Goal: Complete application form

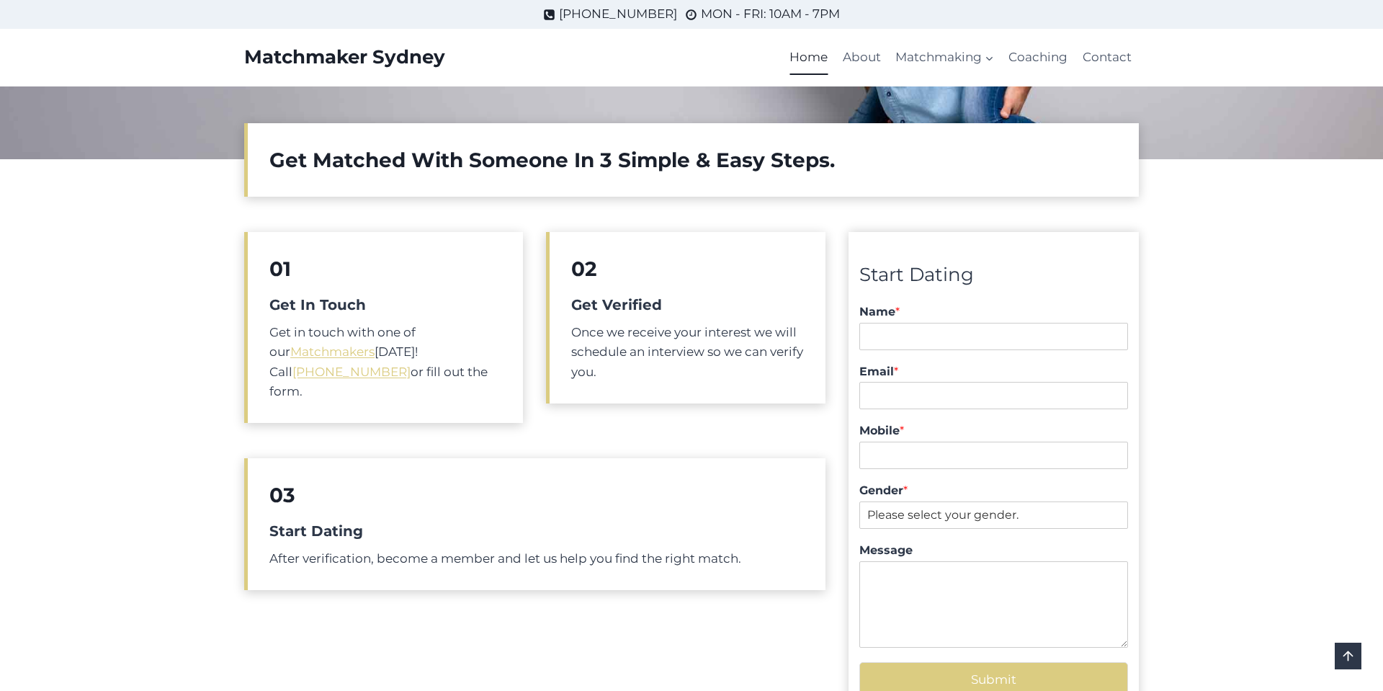
scroll to position [371, 0]
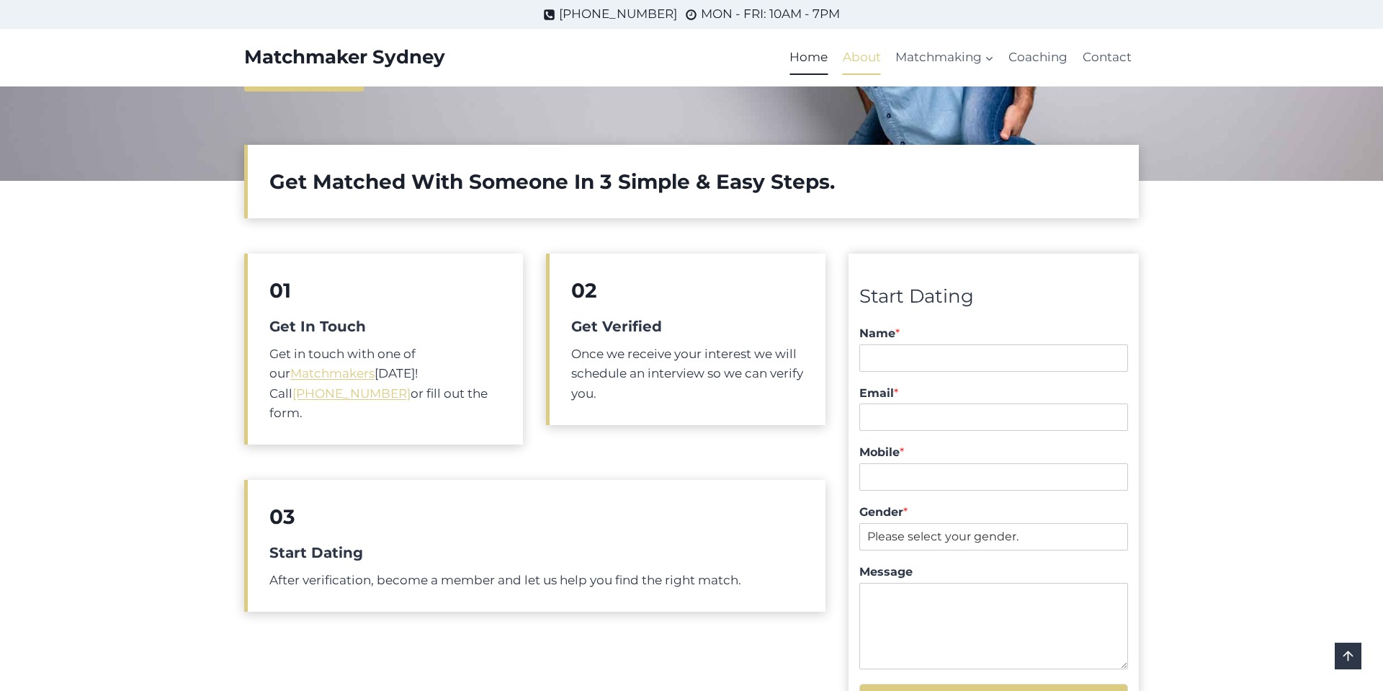
click at [875, 57] on link "About" at bounding box center [862, 57] width 53 height 35
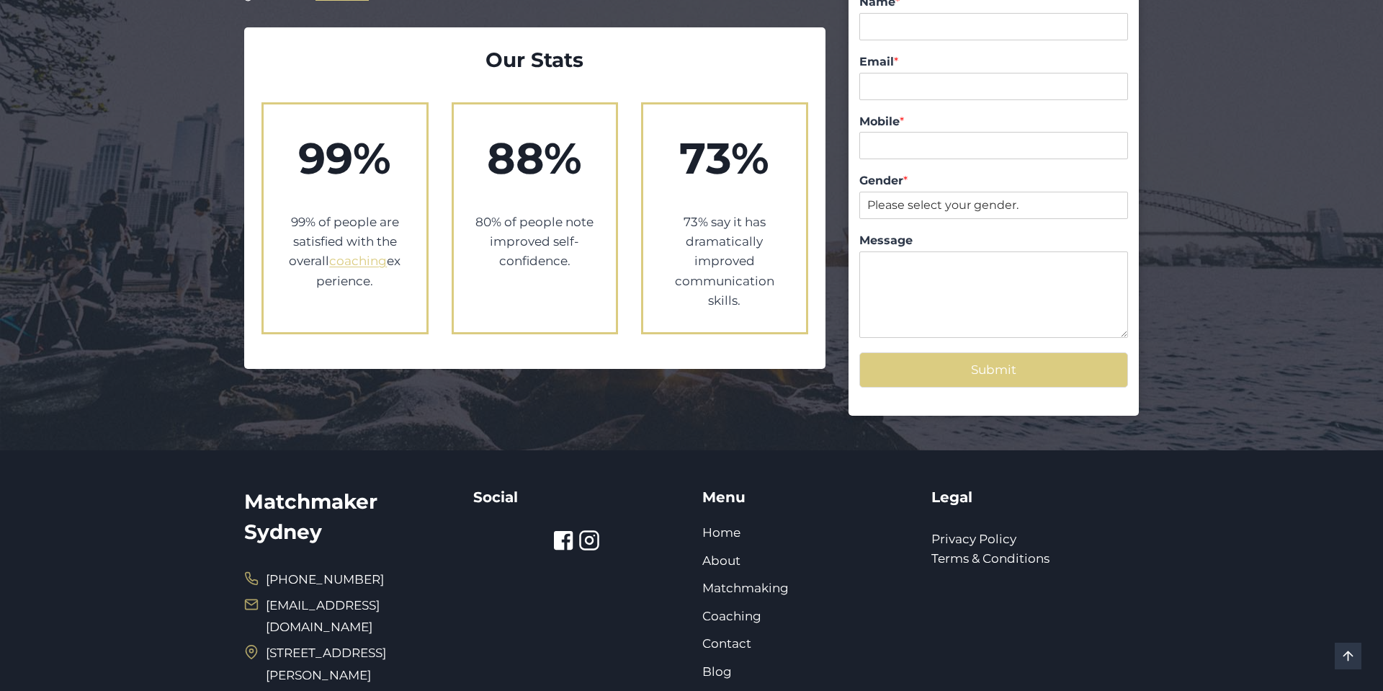
scroll to position [1549, 0]
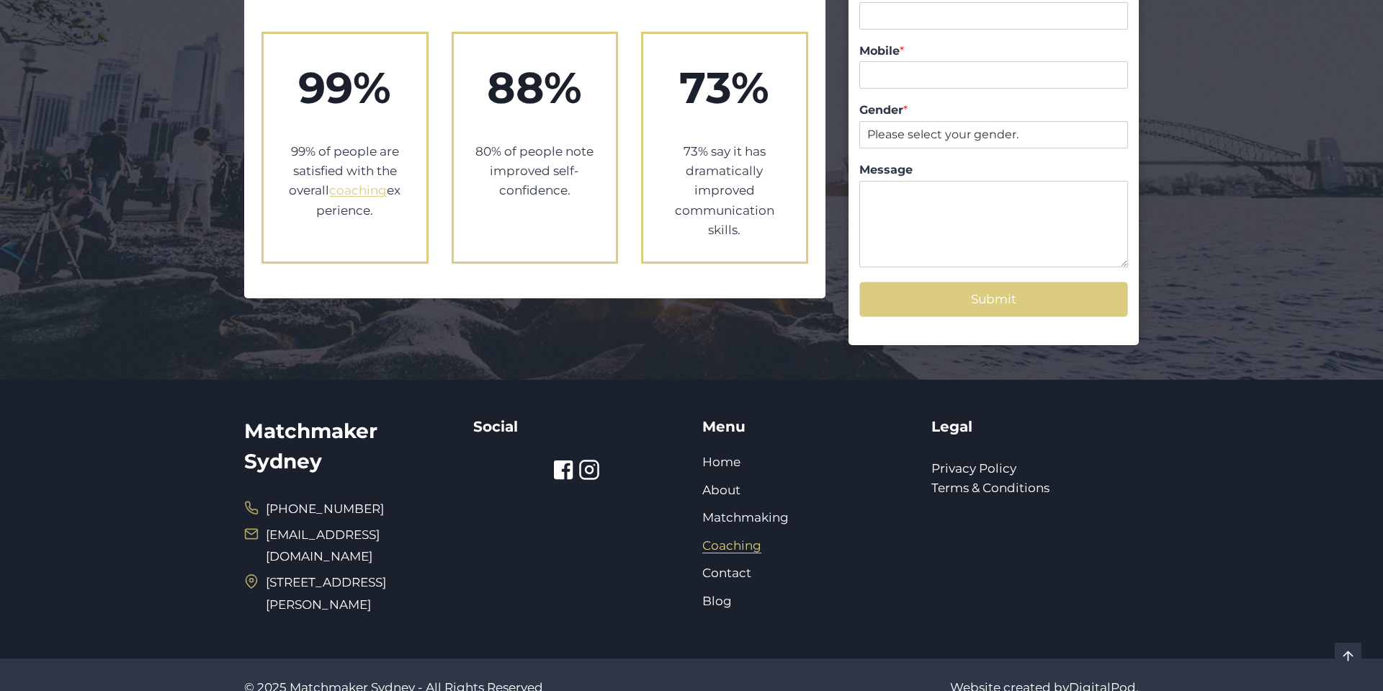
click at [730, 538] on link "Coaching" at bounding box center [732, 545] width 59 height 14
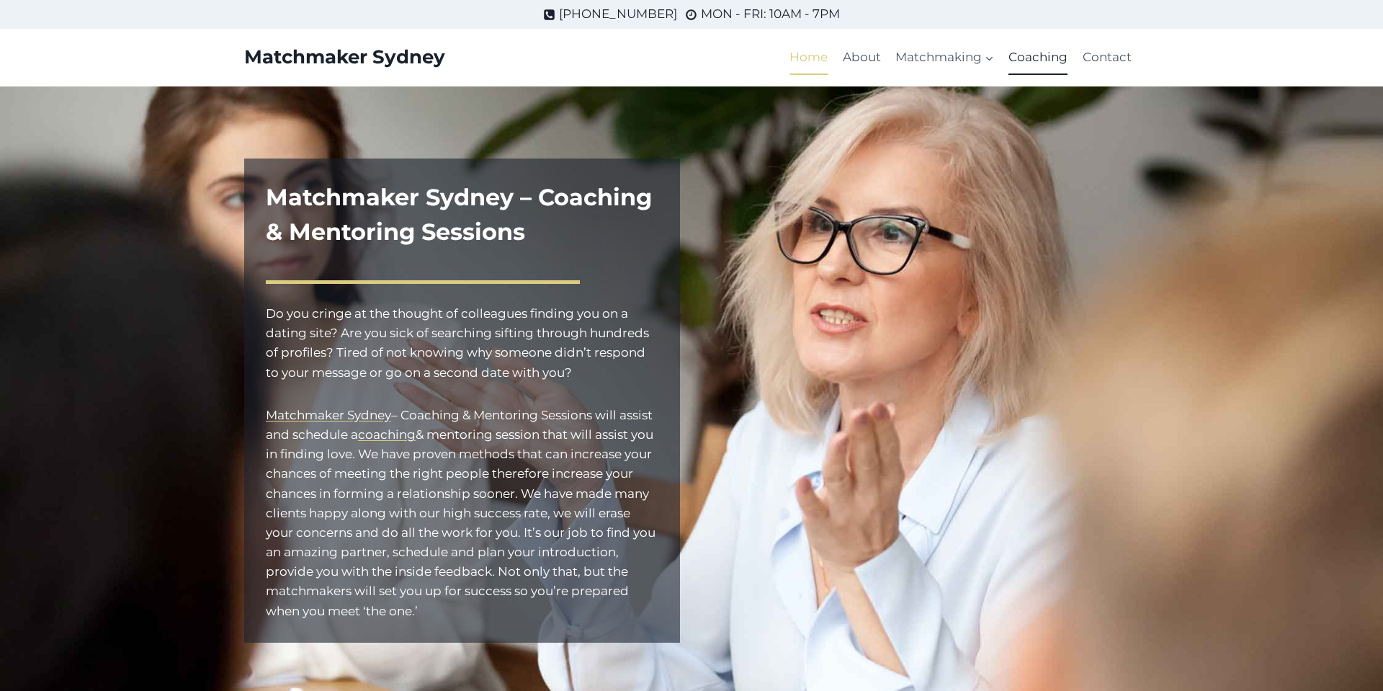
click at [811, 63] on link "Home" at bounding box center [809, 57] width 53 height 35
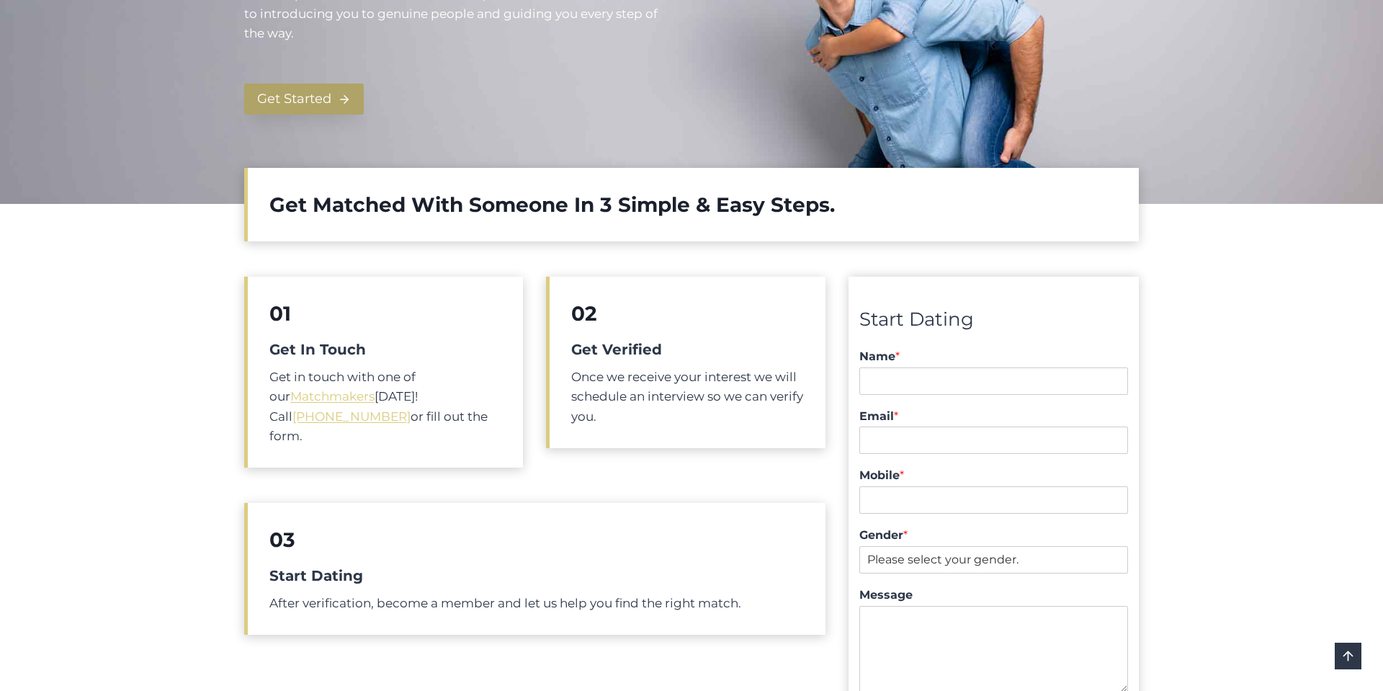
click at [320, 93] on span "Get Started" at bounding box center [294, 99] width 74 height 21
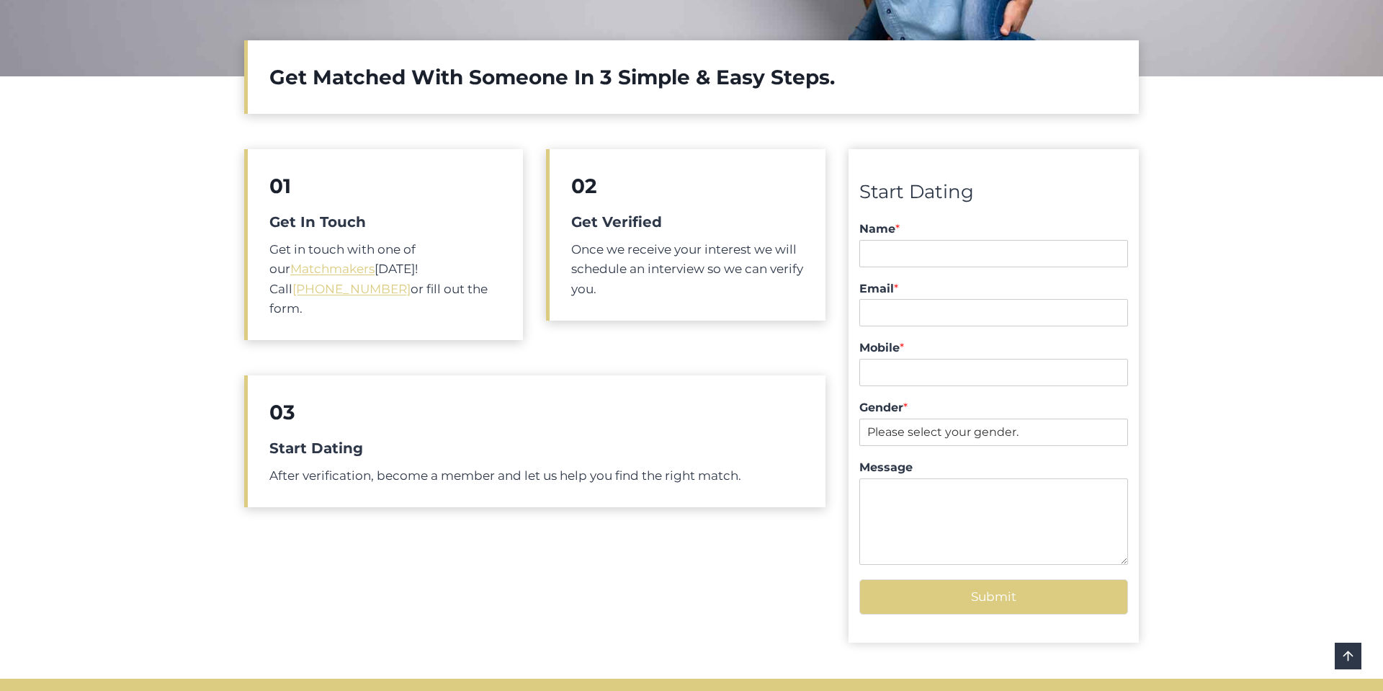
scroll to position [498, 0]
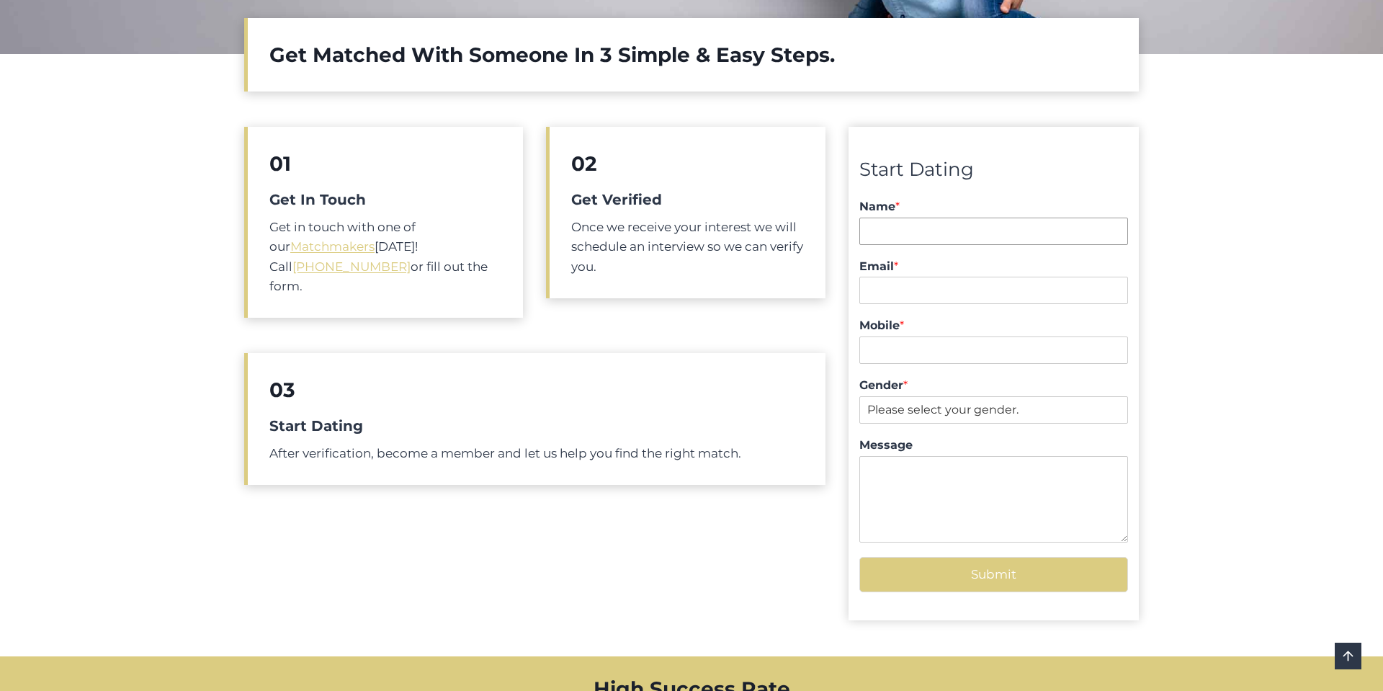
click at [998, 239] on input "Name *" at bounding box center [994, 231] width 269 height 27
click at [1259, 98] on div "Get Matched With Someone In 3 Simple & Easy Steps 01 Get In Touch Get in touch …" at bounding box center [691, 319] width 1383 height 674
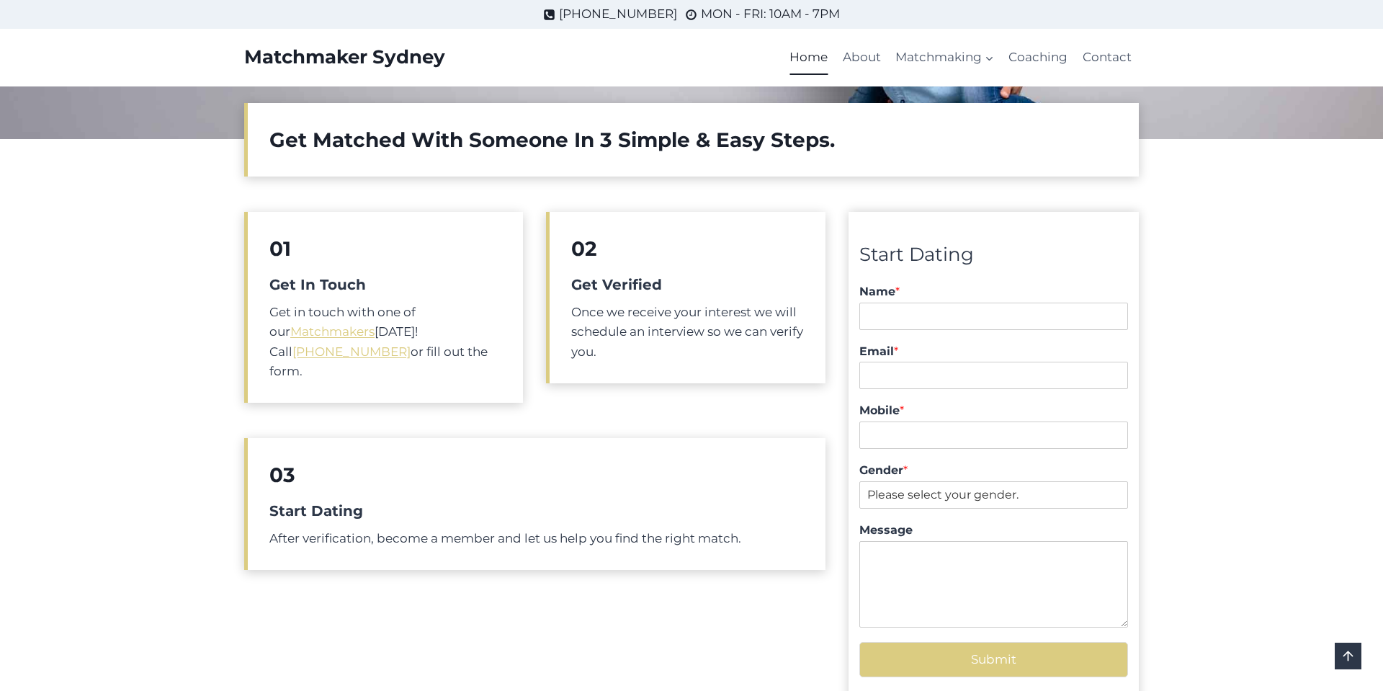
scroll to position [401, 0]
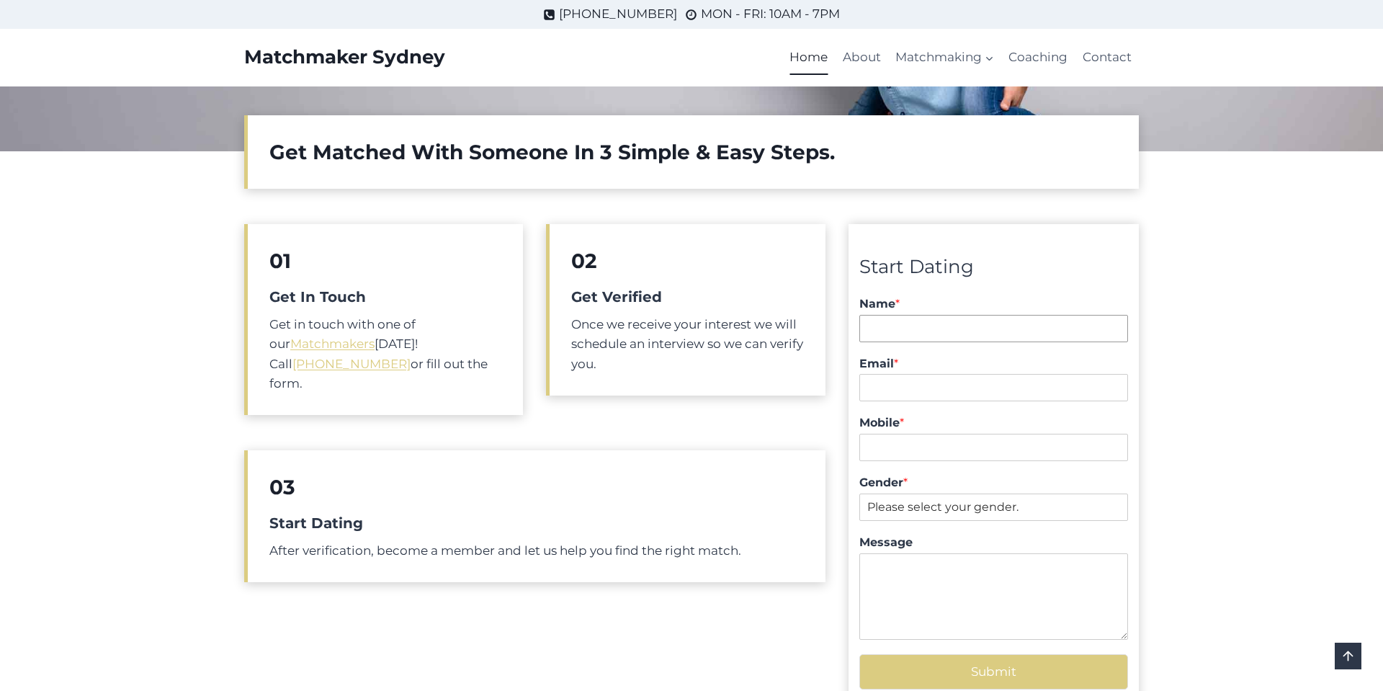
click at [911, 323] on input "Name *" at bounding box center [994, 328] width 269 height 27
type input "Robyn Caswell"
click at [906, 391] on input "Email *" at bounding box center [994, 387] width 269 height 27
type input "robyncaswell@gmail.com"
click at [915, 449] on input "Mobile *" at bounding box center [994, 447] width 269 height 27
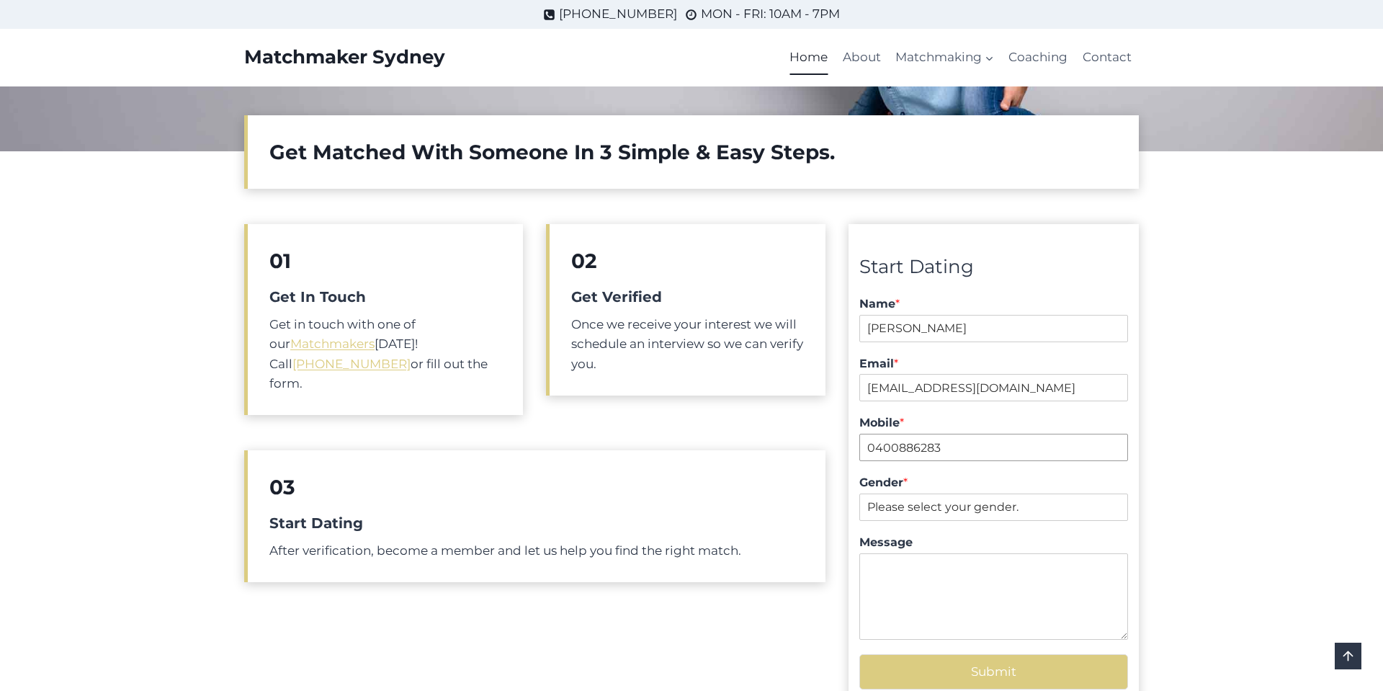
type input "0400886283"
click at [1052, 504] on select "Please select your gender. Male Female" at bounding box center [994, 507] width 269 height 27
select select "[DEMOGRAPHIC_DATA]"
click at [860, 494] on select "Please select your gender. Male Female" at bounding box center [994, 507] width 269 height 27
click at [915, 571] on textarea "Message" at bounding box center [994, 596] width 269 height 86
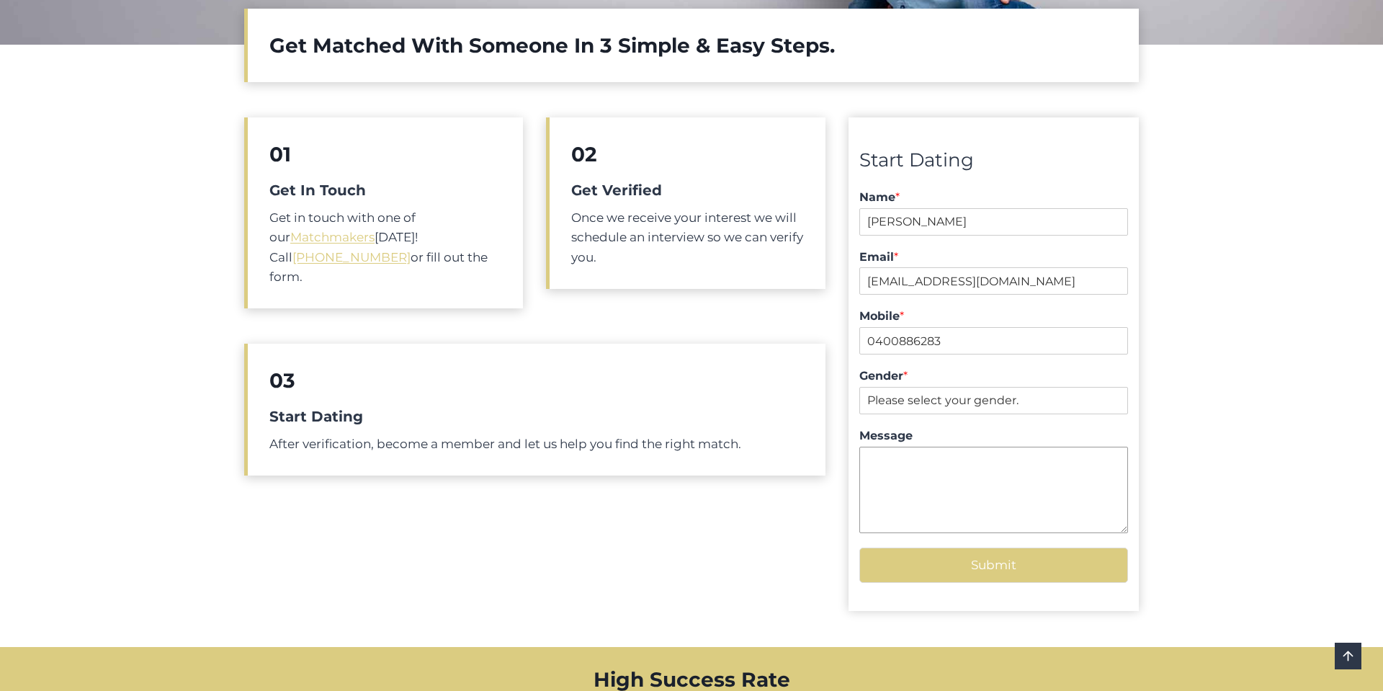
scroll to position [511, 0]
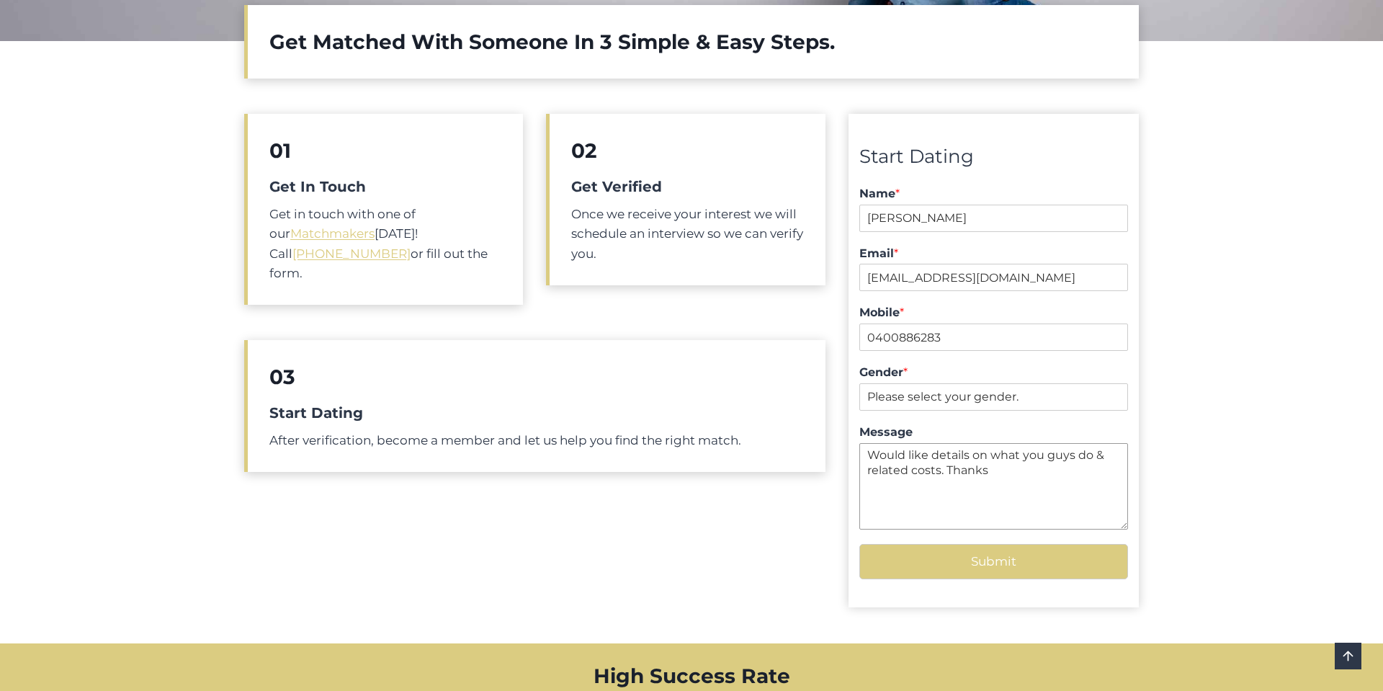
type textarea "Would like details on what you guys do & related costs. Thanks"
click at [1028, 559] on button "Submit" at bounding box center [994, 561] width 269 height 35
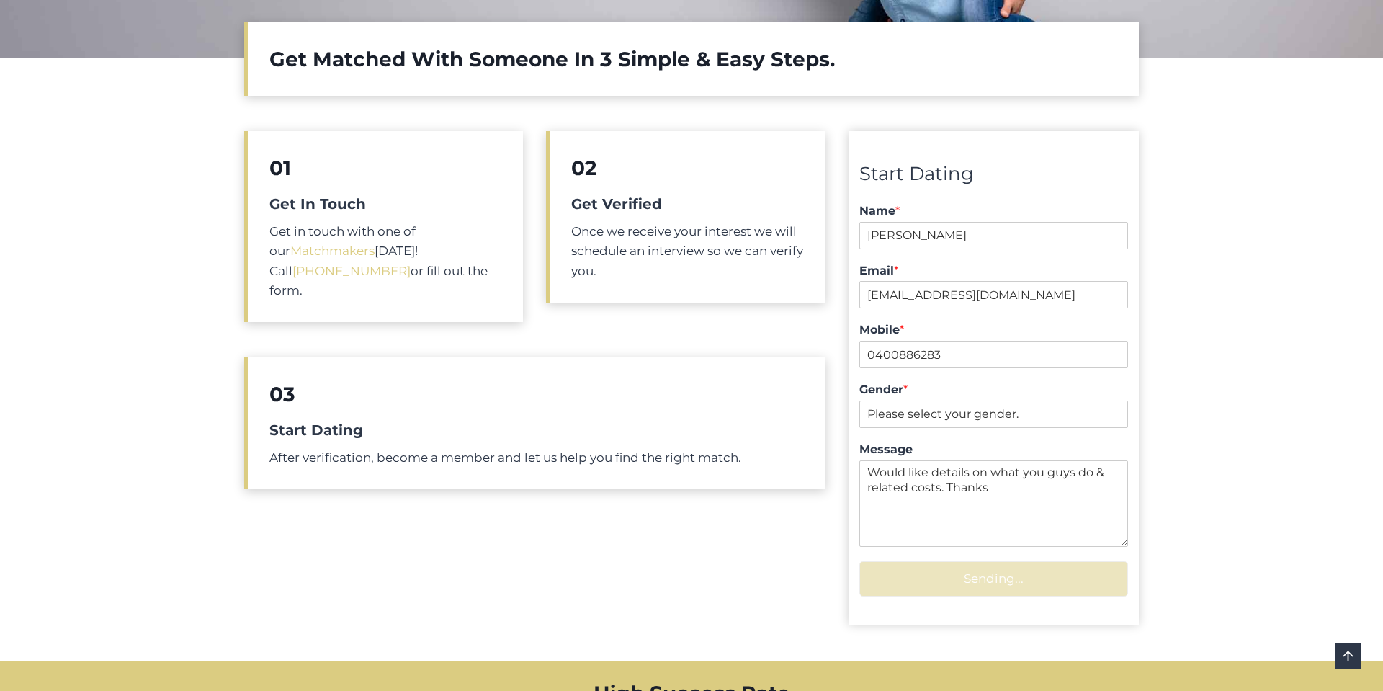
scroll to position [523, 0]
